Goal: Use online tool/utility: Utilize a website feature to perform a specific function

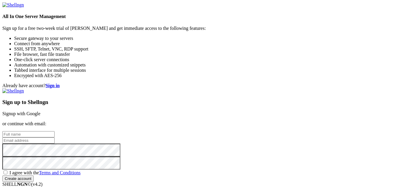
scroll to position [5, 0]
click at [55, 131] on input "text" at bounding box center [28, 134] width 52 height 6
type input "hi"
click at [55, 137] on input "email" at bounding box center [28, 140] width 52 height 6
type input "[EMAIL_ADDRESS][DOMAIN_NAME]"
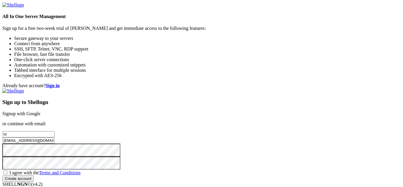
click at [81, 170] on span "I agree with the Terms and Conditions" at bounding box center [44, 172] width 71 height 5
click at [7, 170] on input "I agree with the Terms and Conditions" at bounding box center [6, 172] width 4 height 4
checkbox input "true"
click at [34, 175] on input "Create account" at bounding box center [17, 178] width 31 height 6
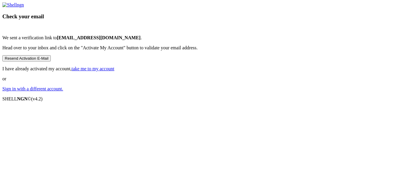
scroll to position [23, 0]
click at [114, 71] on link "take me to my account" at bounding box center [93, 68] width 43 height 5
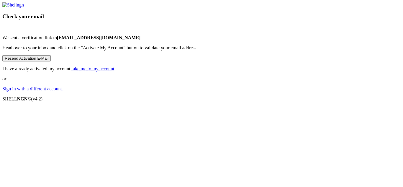
click at [114, 71] on link "take me to my account" at bounding box center [93, 68] width 43 height 5
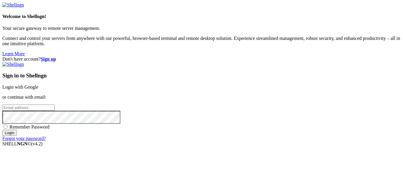
click at [55, 104] on input "email" at bounding box center [28, 107] width 52 height 6
type input "[EMAIL_ADDRESS][DOMAIN_NAME]"
click at [17, 136] on input "Login" at bounding box center [9, 132] width 14 height 6
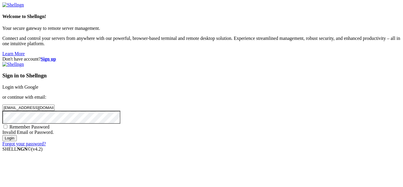
click at [17, 141] on input "Login" at bounding box center [9, 138] width 14 height 6
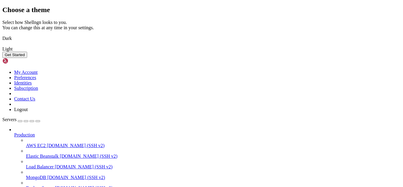
click at [2, 35] on img at bounding box center [2, 35] width 0 height 0
click at [288, 58] on div "Get Started" at bounding box center [201, 55] width 398 height 6
click at [27, 58] on button "Get Started" at bounding box center [14, 55] width 25 height 6
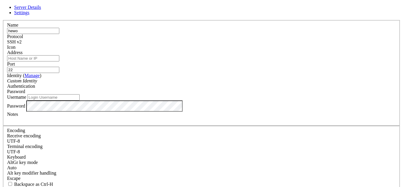
type input "hewo"
click at [59, 61] on input "Address" at bounding box center [33, 58] width 52 height 6
paste input "bandit.labs.overthewire.org,"
type input "bandit.labs.overthewire.org"
click at [59, 67] on input "22" at bounding box center [33, 70] width 52 height 6
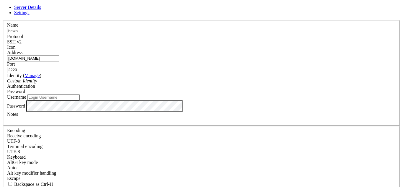
type input "2220"
click at [253, 89] on div "Password" at bounding box center [201, 91] width 389 height 5
click at [252, 89] on div "Password" at bounding box center [201, 91] width 389 height 5
click at [80, 100] on input "Username" at bounding box center [53, 97] width 52 height 6
type input "bandit0"
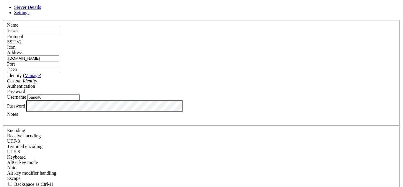
click at [247, 41] on div "SSH v2" at bounding box center [201, 41] width 389 height 5
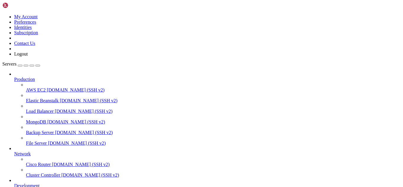
scroll to position [51, 0]
click at [14, 151] on icon at bounding box center [14, 151] width 0 height 0
click at [14, 77] on icon at bounding box center [14, 77] width 0 height 0
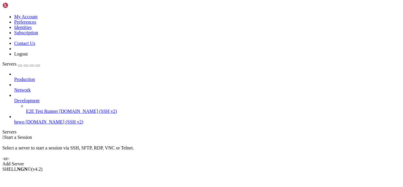
click at [14, 98] on icon at bounding box center [14, 98] width 0 height 0
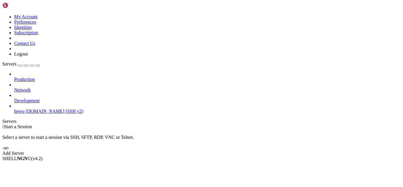
click at [24, 109] on span "hewo" at bounding box center [19, 111] width 10 height 5
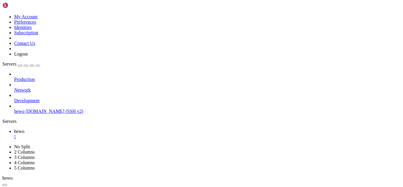
scroll to position [425, 0]
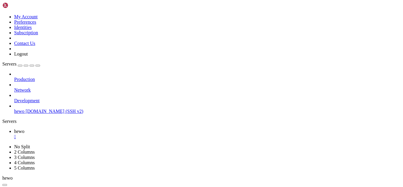
drag, startPoint x: 179, startPoint y: 349, endPoint x: 97, endPoint y: 350, distance: 82.3
